Goal: Information Seeking & Learning: Learn about a topic

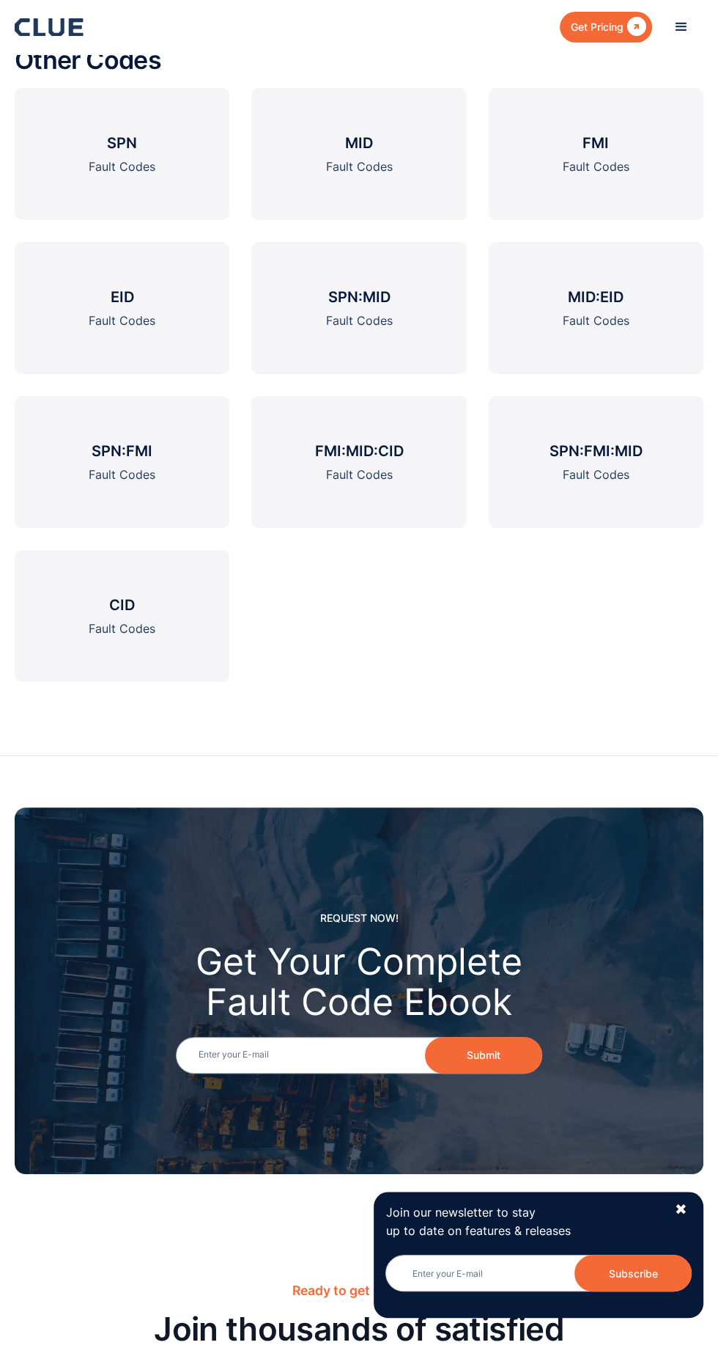
scroll to position [3438, 0]
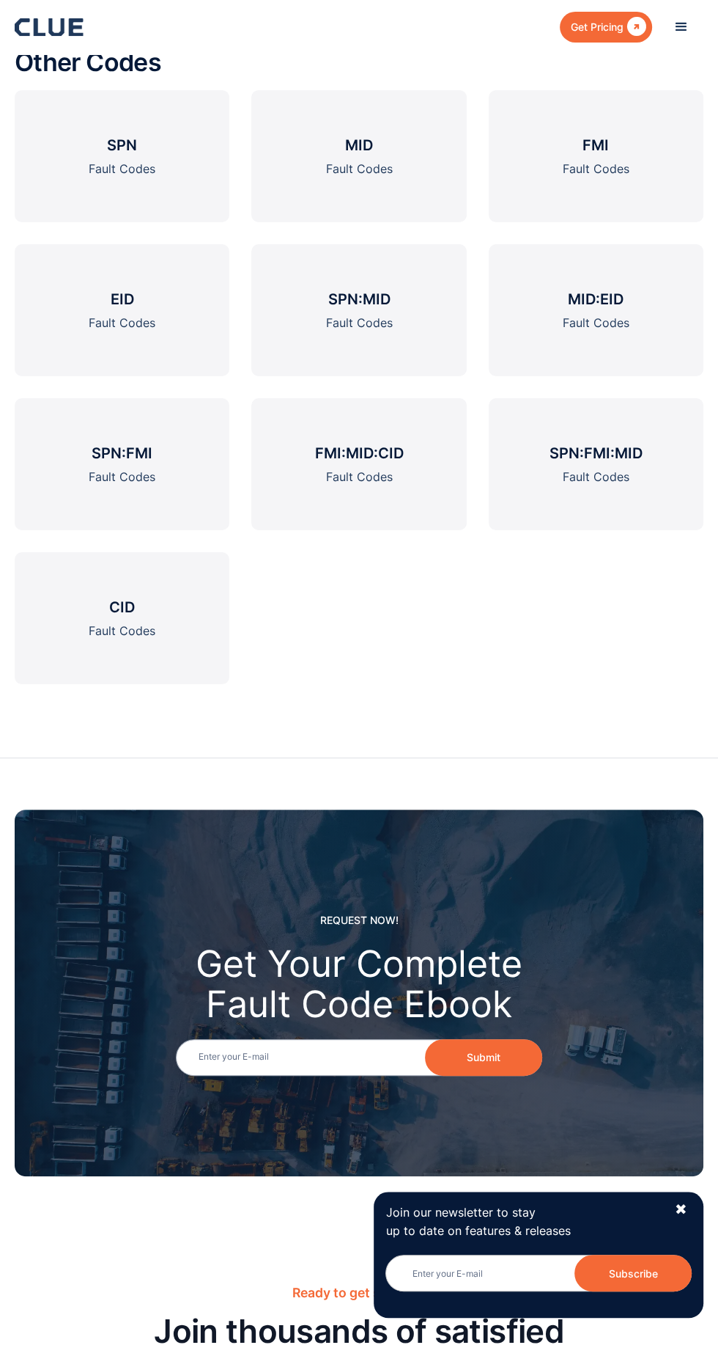
click at [639, 222] on link "FMI Fault Codes" at bounding box center [596, 156] width 215 height 132
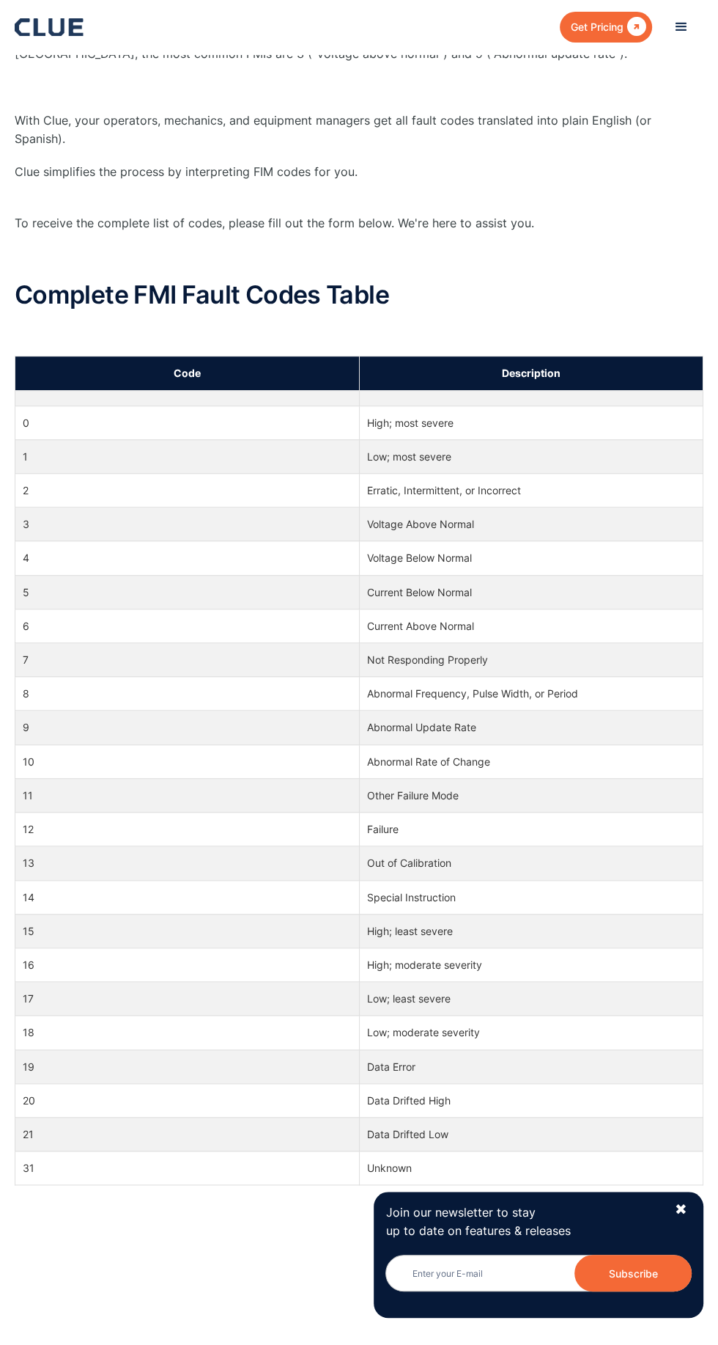
scroll to position [443, 0]
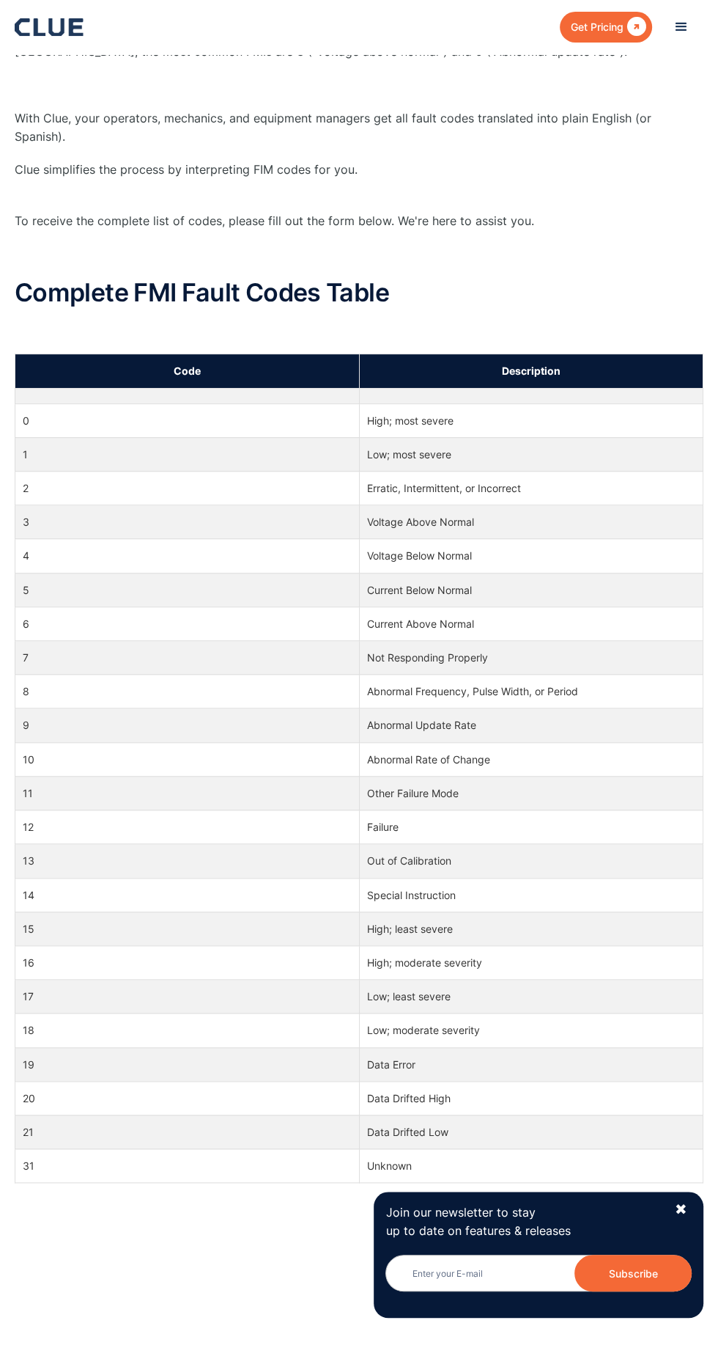
click at [575, 681] on td "Abnormal Frequency, Pulse Width, or Period" at bounding box center [531, 691] width 345 height 34
